Goal: Navigation & Orientation: Find specific page/section

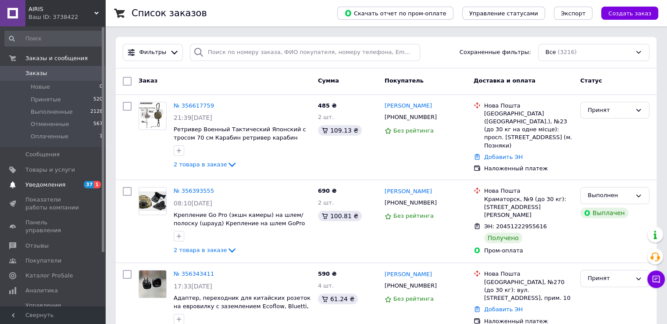
click at [54, 185] on span "Уведомления" at bounding box center [45, 185] width 40 height 8
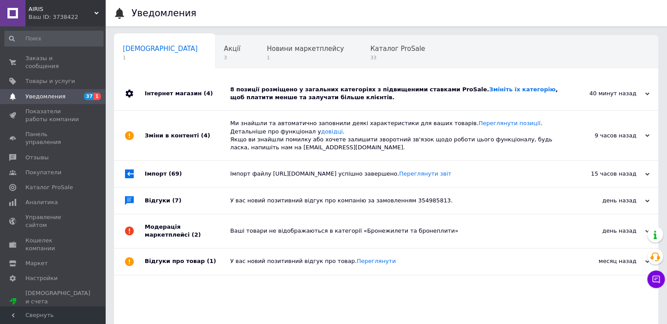
click at [181, 96] on div "Інтернет магазин (4)" at bounding box center [187, 93] width 85 height 33
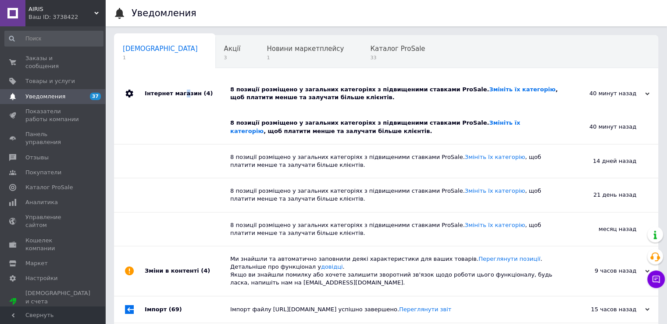
click at [180, 89] on div "Інтернет магазин (4)" at bounding box center [187, 93] width 85 height 33
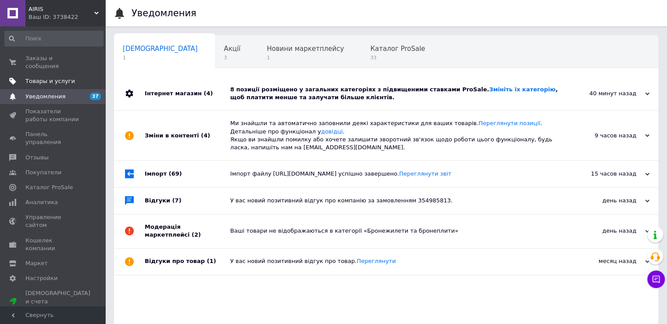
click at [49, 77] on span "Товары и услуги" at bounding box center [50, 81] width 50 height 8
